Goal: Information Seeking & Learning: Learn about a topic

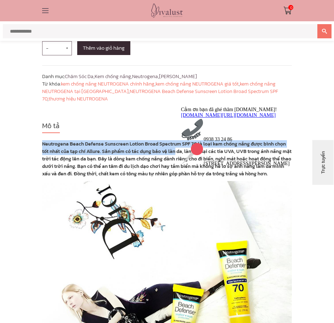
drag, startPoint x: 42, startPoint y: 151, endPoint x: 178, endPoint y: 158, distance: 136.0
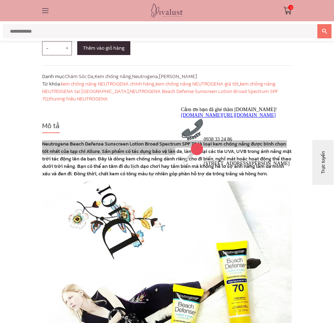
click at [181, 106] on icon "Thu hút chú ý đến tính năng trò chuyện" at bounding box center [181, 106] width 0 height 0
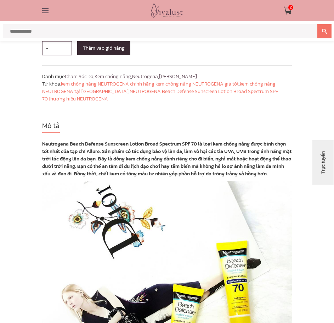
click at [227, 158] on strong "Neutrogena Beach Defense Sunscreen Lotion Broad Spectrum SPF 70 là loại kem chố…" at bounding box center [167, 158] width 250 height 37
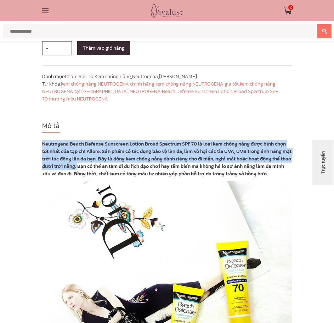
drag, startPoint x: 42, startPoint y: 150, endPoint x: 77, endPoint y: 177, distance: 44.3
click at [77, 177] on strong "Neutrogena Beach Defense Sunscreen Lotion Broad Spectrum SPF 70 là loại kem chố…" at bounding box center [167, 158] width 250 height 37
copy strong "Neutrogena Beach Defense Sunscreen Lotion Broad Spectrum SPF 70 là loại kem chố…"
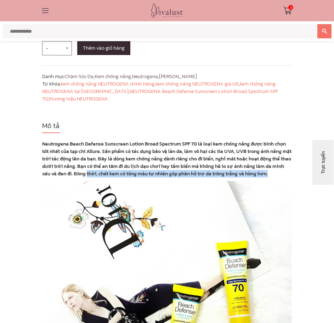
drag, startPoint x: 274, startPoint y: 181, endPoint x: 87, endPoint y: 179, distance: 187.3
click at [87, 177] on p "Neutrogena Beach Defense Sunscreen Lotion Broad Spectrum SPF 70 là loại kem chố…" at bounding box center [167, 158] width 250 height 37
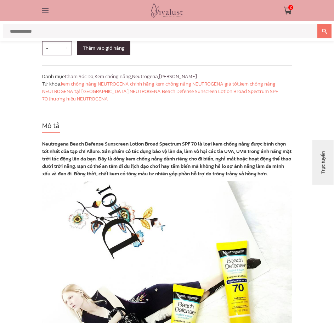
click at [81, 172] on strong "Neutrogena Beach Defense Sunscreen Lotion Broad Spectrum SPF 70 là loại kem chố…" at bounding box center [167, 158] width 250 height 37
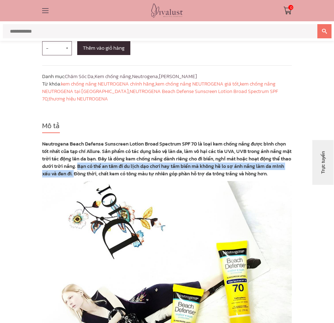
drag, startPoint x: 74, startPoint y: 181, endPoint x: 78, endPoint y: 175, distance: 7.2
click at [78, 175] on strong "Neutrogena Beach Defense Sunscreen Lotion Broad Spectrum SPF 70 là loại kem chố…" at bounding box center [167, 158] width 250 height 37
copy strong "Bạn có thể an tâm đi du lịch dạo chơi hay tắm biển mà không hề lo sợ ánh nắng l…"
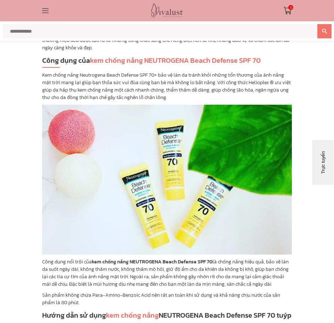
scroll to position [638, 0]
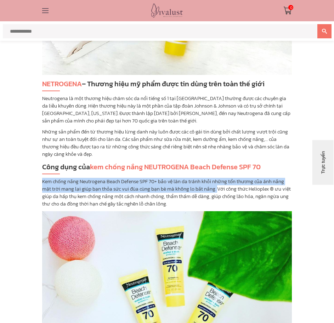
drag, startPoint x: 216, startPoint y: 196, endPoint x: 38, endPoint y: 189, distance: 177.9
click at [38, 189] on div "Mô tả Neutrogena Beach Defense Sunscreen Lotion Broad Spectrum SPF 70 là loại k…" at bounding box center [167, 260] width 261 height 918
copy p "Kem chống nắng Neutrogena Beach Defense SPF 70+ bảo vệ làn da tránh khỏi những …"
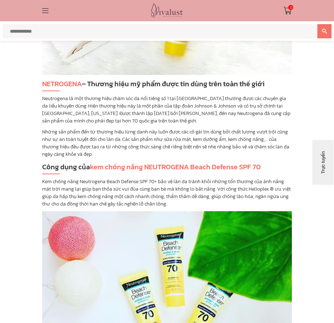
click at [235, 208] on p "Kem chống nắng Neutrogena Beach Defense SPF 70+ bảo vệ làn da tránh khỏi những …" at bounding box center [167, 193] width 250 height 30
click at [180, 208] on p "Kem chống nắng Neutrogena Beach Defense SPF 70+ bảo vệ làn da tránh khỏi những …" at bounding box center [167, 193] width 250 height 30
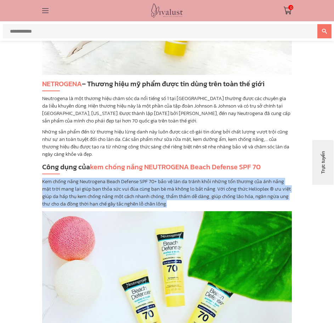
drag, startPoint x: 172, startPoint y: 212, endPoint x: 34, endPoint y: 190, distance: 139.3
copy p "Kem chống nắng Neutrogena Beach Defense SPF 70+ bảo vệ làn da tránh khỏi những …"
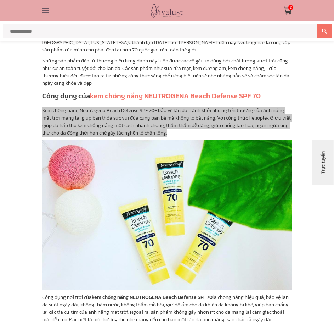
scroll to position [816, 0]
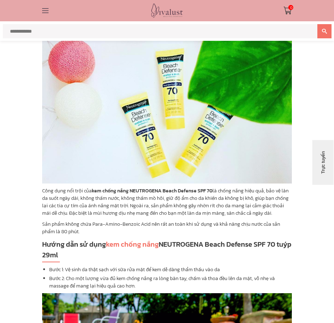
click at [43, 198] on p "Công dụng nổi trội của kem chống nắng NEUTROGENA Beach Defense SPF 70 là chống …" at bounding box center [167, 202] width 250 height 30
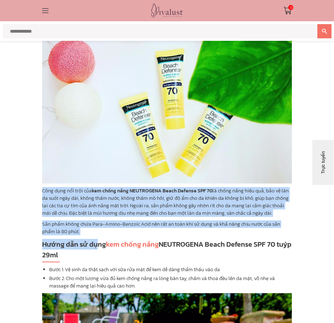
drag, startPoint x: 99, startPoint y: 243, endPoint x: 38, endPoint y: 200, distance: 74.7
click at [38, 200] on div "Mô tả Neutrogena Beach Defense Sunscreen Lotion Broad Spectrum SPF 70 là loại k…" at bounding box center [167, 83] width 261 height 918
copy div "Công dụng nổi trội của kem chống nắng NEUTROGENA Beach Defense SPF 70 là chống …"
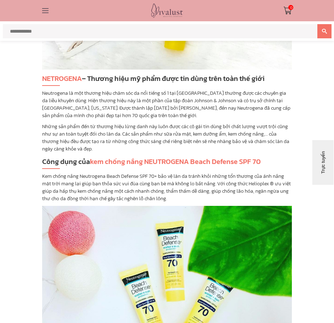
scroll to position [638, 0]
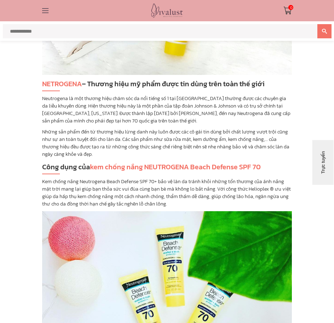
click at [119, 192] on p "Kem chống nắng Neutrogena Beach Defense SPF 70+ bảo vệ làn da tránh khỏi những …" at bounding box center [167, 193] width 250 height 30
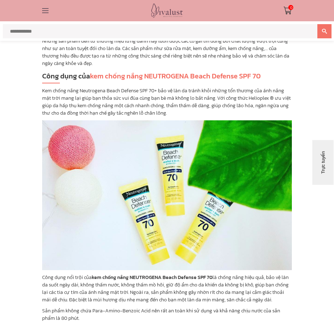
scroll to position [745, 0]
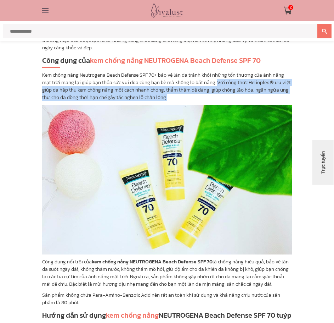
drag, startPoint x: 216, startPoint y: 89, endPoint x: 235, endPoint y: 104, distance: 23.5
click at [235, 101] on p "Kem chống nắng Neutrogena Beach Defense SPF 70+ bảo vệ làn da tránh khỏi những …" at bounding box center [167, 86] width 250 height 30
copy p "Với công thức Helioplex ® ưu việt giúp da hấp thụ kem chống nắng một cách nhanh…"
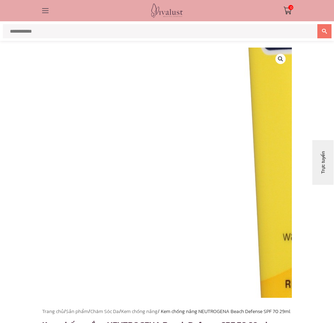
scroll to position [0, 0]
